Goal: Task Accomplishment & Management: Use online tool/utility

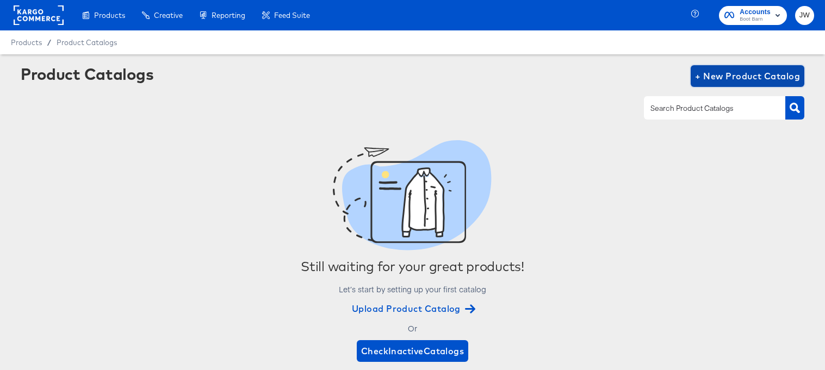
click at [763, 72] on span "+ New Product Catalog" at bounding box center [747, 76] width 105 height 15
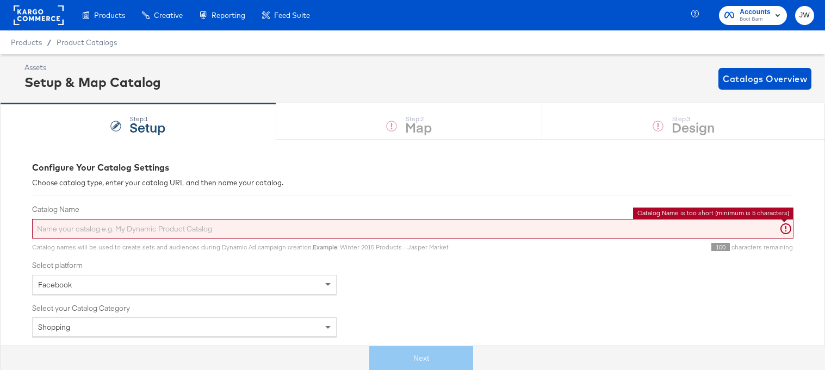
click at [144, 223] on input "Catalog Name" at bounding box center [412, 229] width 761 height 20
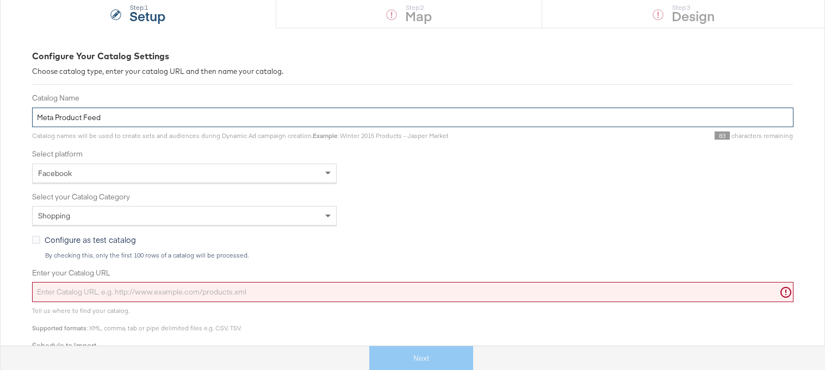
scroll to position [140, 0]
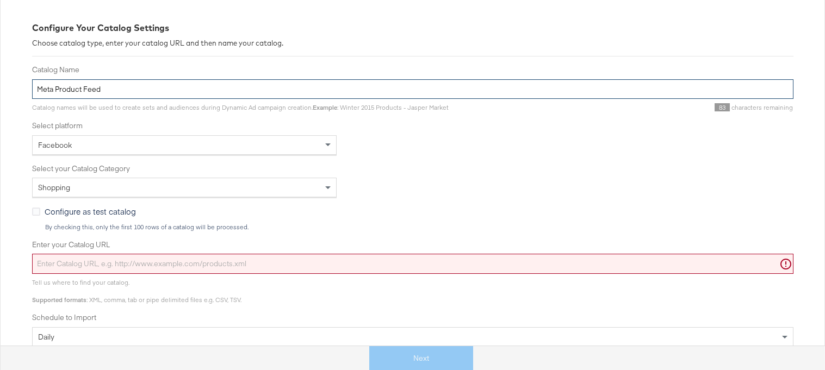
type input "Meta Product Feed"
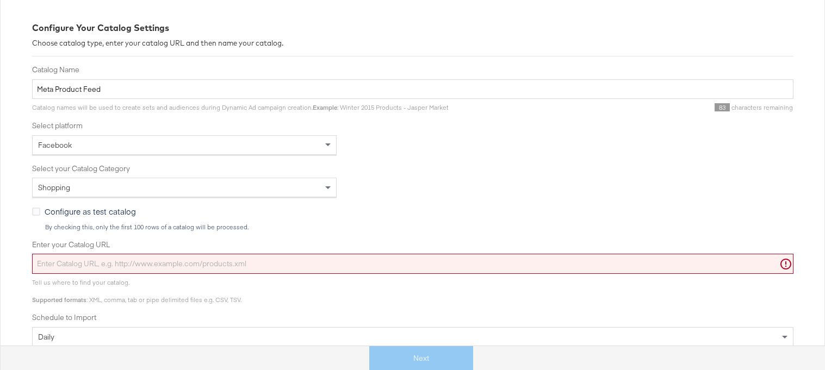
click at [168, 258] on input "Enter your Catalog URL" at bounding box center [412, 264] width 761 height 20
paste input "[URL][DOMAIN_NAME]"
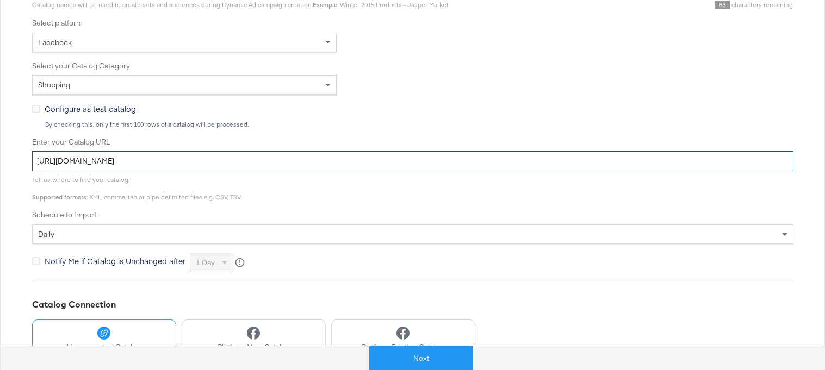
scroll to position [281, 0]
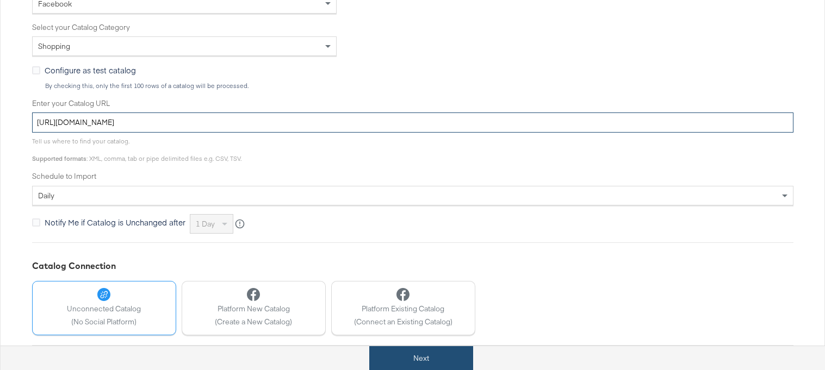
type input "[URL][DOMAIN_NAME]"
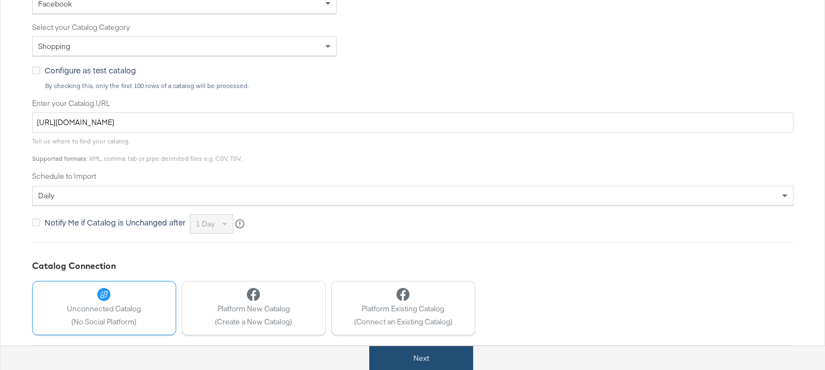
click at [413, 355] on button "Next" at bounding box center [421, 358] width 104 height 24
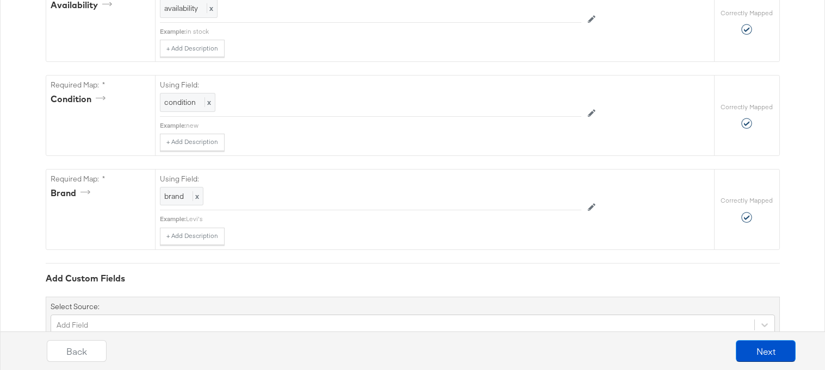
scroll to position [831, 0]
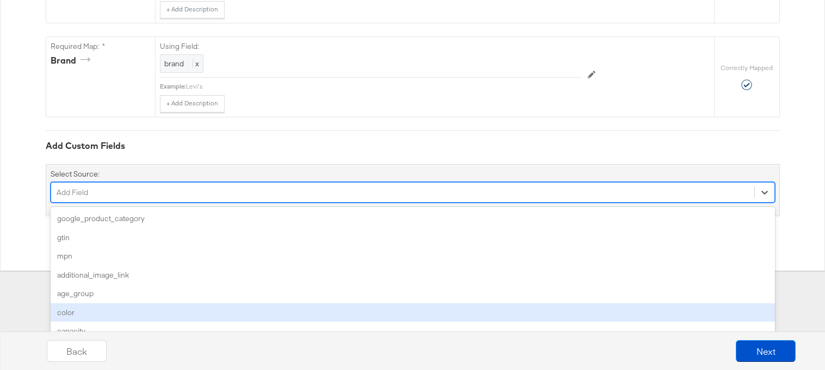
click at [346, 203] on div "option color focused, 6 of 172. 172 results available. Use Up and Down to choos…" at bounding box center [413, 192] width 724 height 21
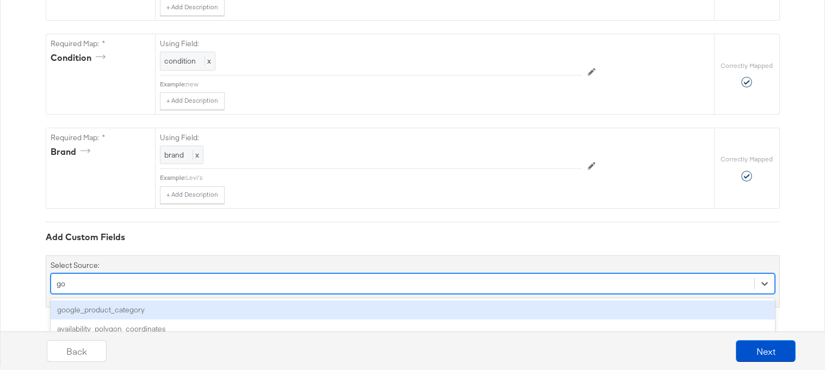
scroll to position [876, 0]
type input "goo"
click at [314, 310] on div "google_product_category" at bounding box center [413, 310] width 724 height 19
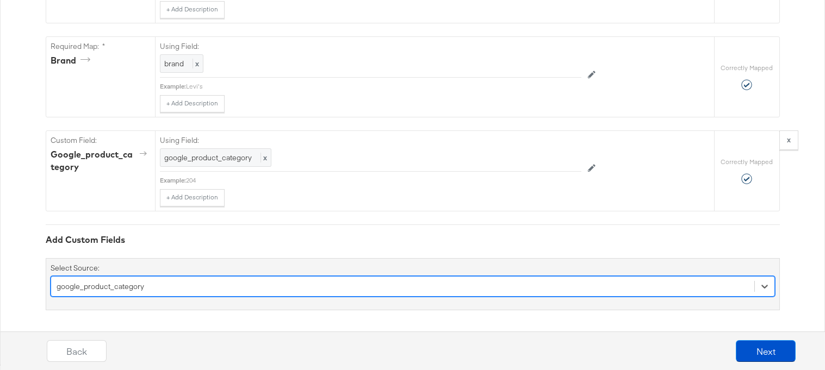
scroll to position [1061, 0]
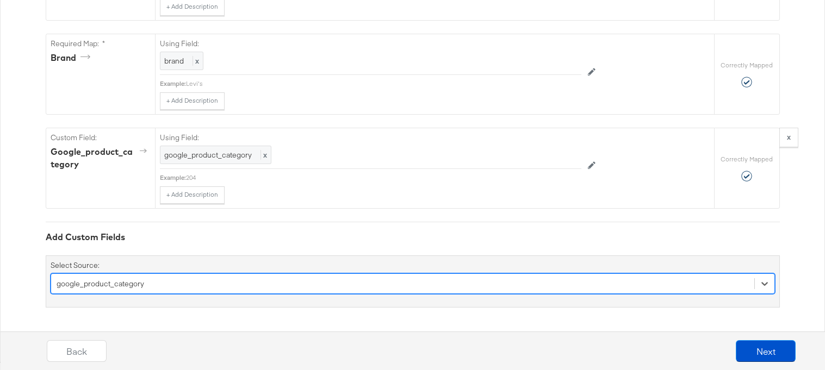
click at [277, 278] on div "option google_product_category, selected. Select is focused ,type to refine lis…" at bounding box center [413, 284] width 724 height 21
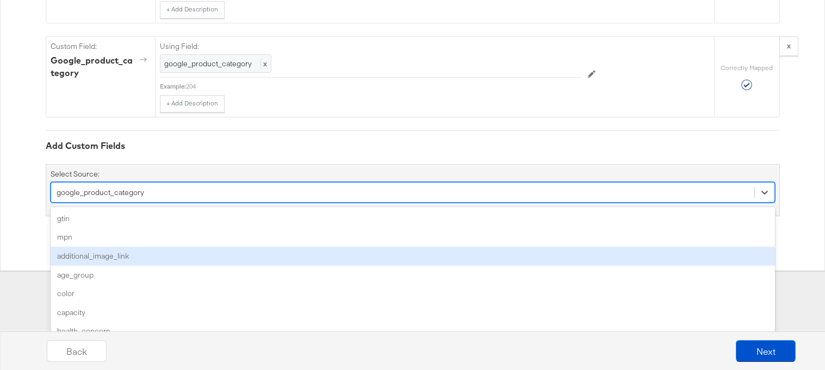
click at [265, 256] on div "additional_image_link" at bounding box center [413, 256] width 724 height 19
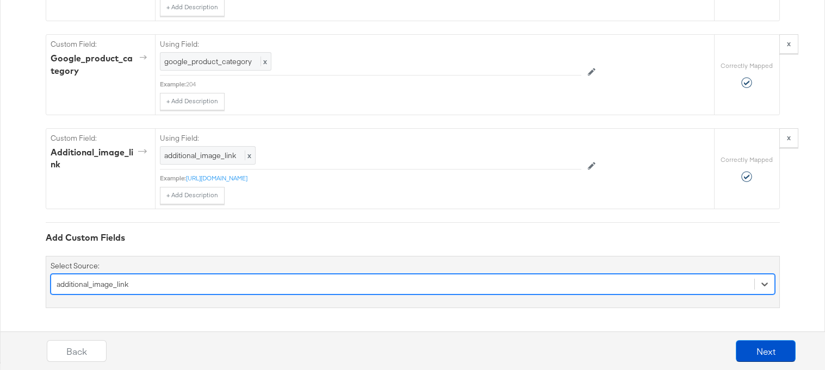
scroll to position [1063, 0]
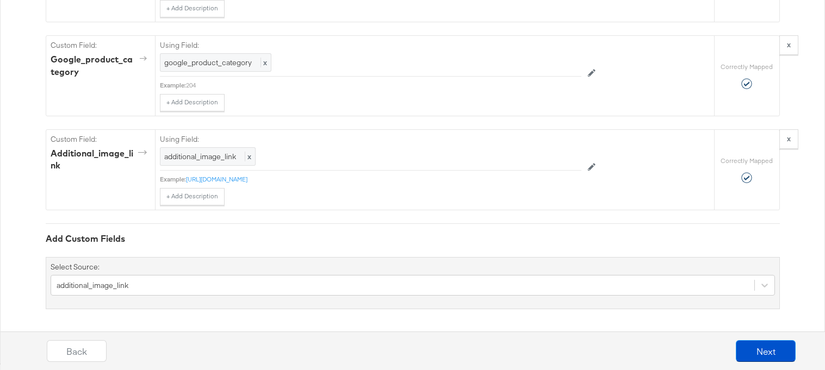
click at [260, 274] on div "Select Source: additional_image_link" at bounding box center [413, 283] width 734 height 52
click at [262, 283] on div "additional_image_link" at bounding box center [413, 285] width 724 height 21
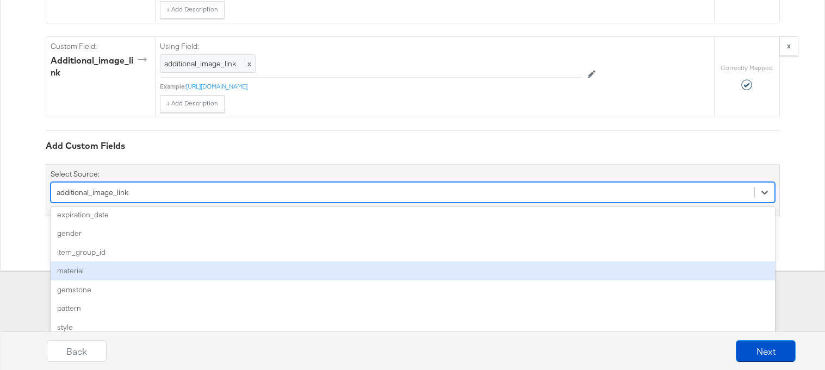
scroll to position [140, 0]
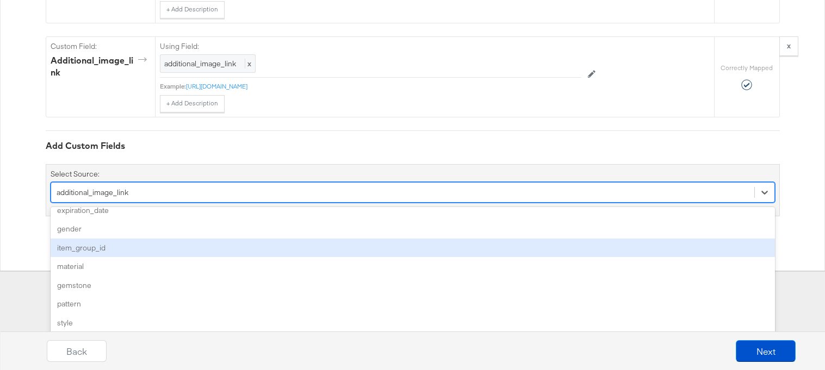
click at [262, 246] on div "item_group_id" at bounding box center [413, 248] width 724 height 19
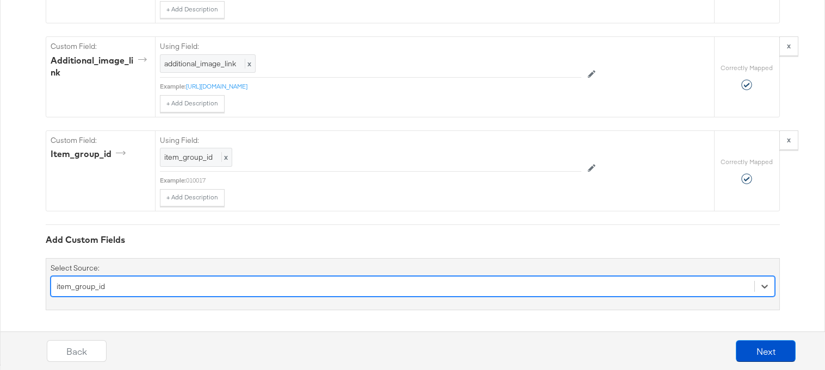
scroll to position [1250, 0]
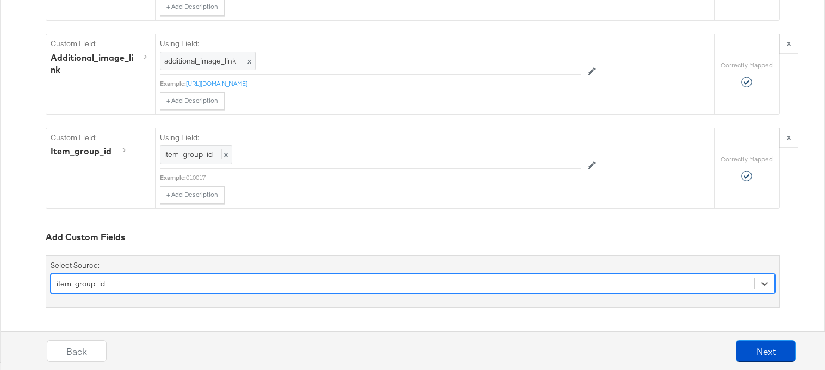
click at [252, 285] on div "option item_group_id, selected. Select is focused ,type to refine list, press D…" at bounding box center [413, 284] width 724 height 21
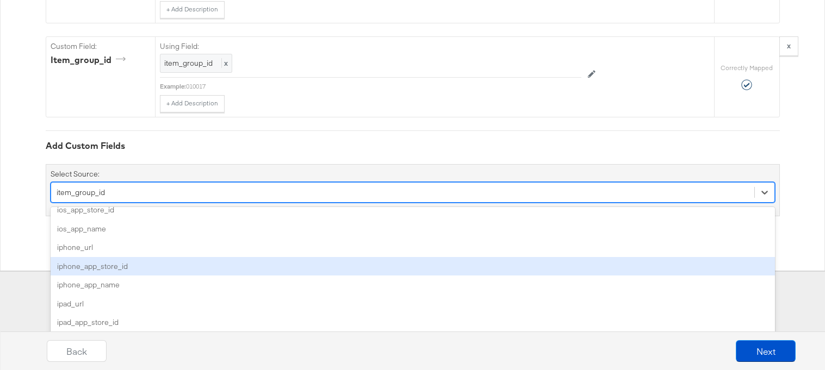
scroll to position [1158, 0]
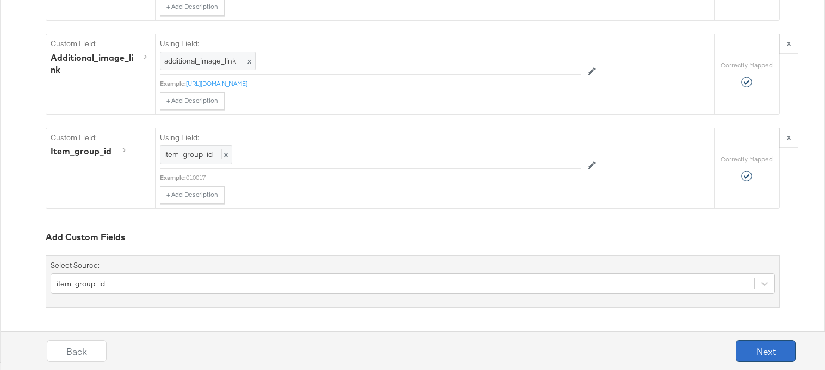
click at [765, 359] on button "Next" at bounding box center [766, 351] width 60 height 22
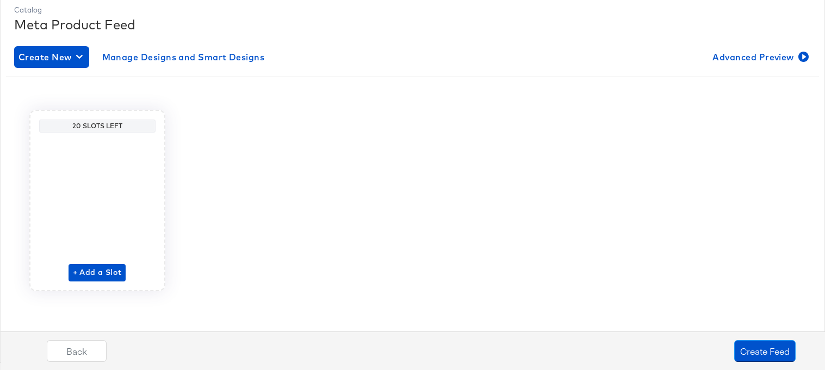
scroll to position [0, 0]
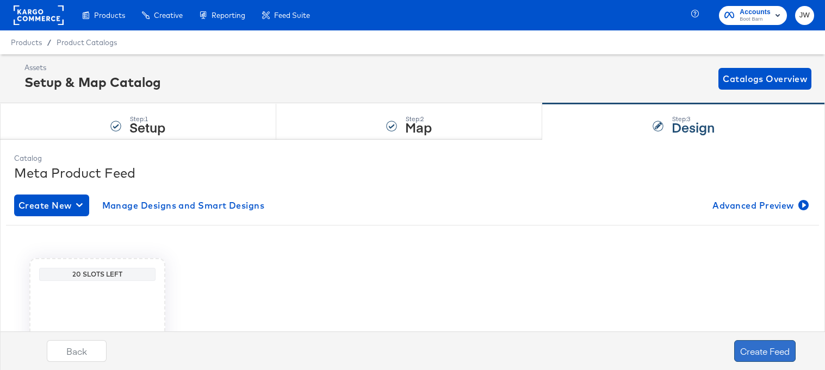
click at [764, 358] on button "Create Feed" at bounding box center [764, 351] width 61 height 22
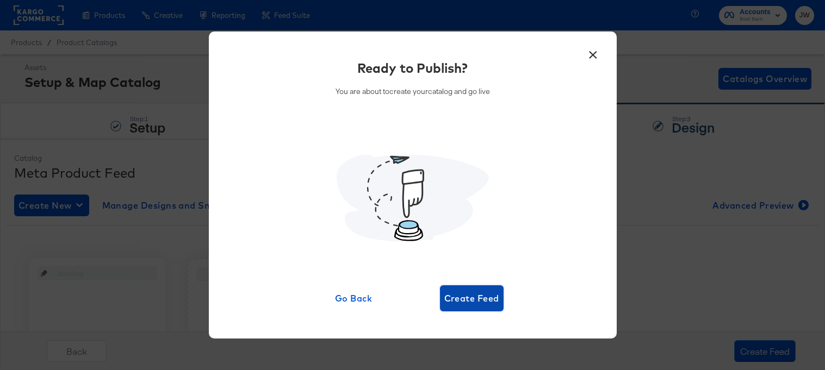
click at [475, 300] on span "Create Feed" at bounding box center [471, 298] width 55 height 15
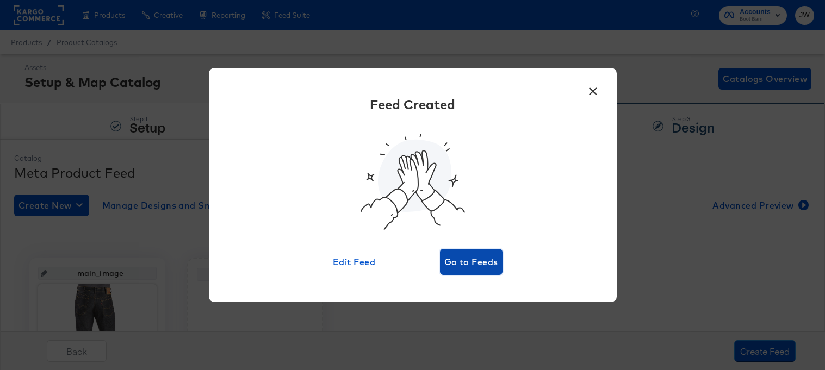
click at [454, 261] on span "Go to Feeds" at bounding box center [471, 261] width 54 height 15
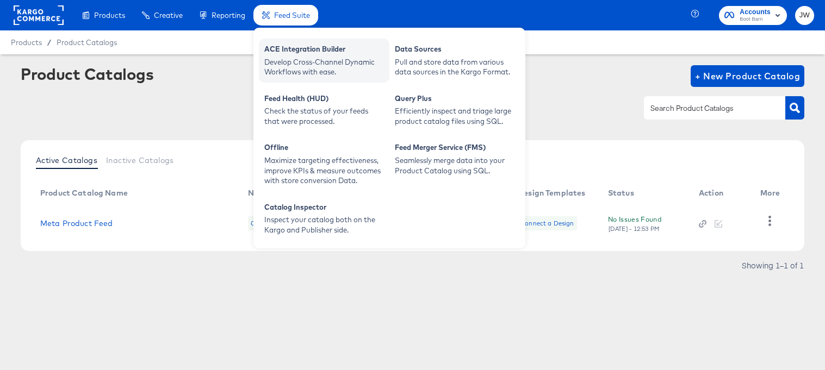
click at [287, 63] on div "Develop Cross-Channel Dynamic Workflows with ease." at bounding box center [324, 67] width 120 height 20
